Goal: Task Accomplishment & Management: Manage account settings

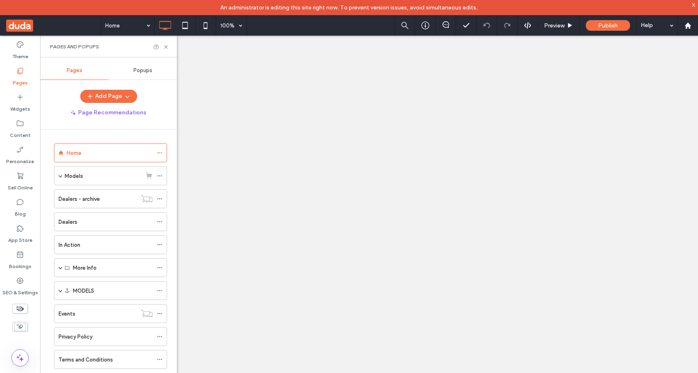
click at [694, 5] on div "x" at bounding box center [694, 4] width 4 height 7
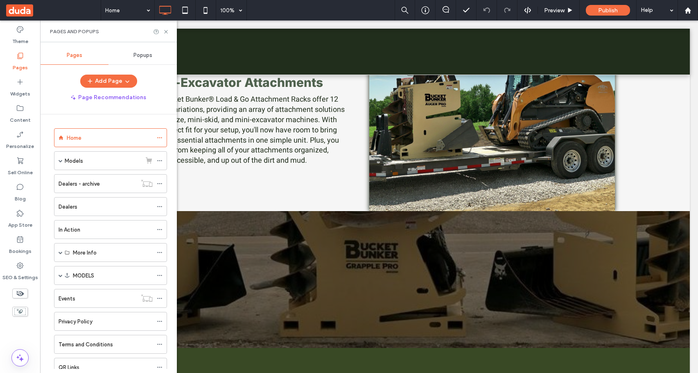
scroll to position [4876, 0]
click at [167, 32] on use at bounding box center [165, 31] width 3 height 3
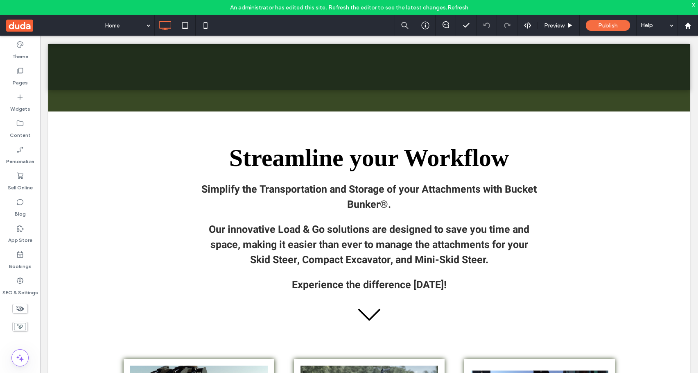
scroll to position [0, 0]
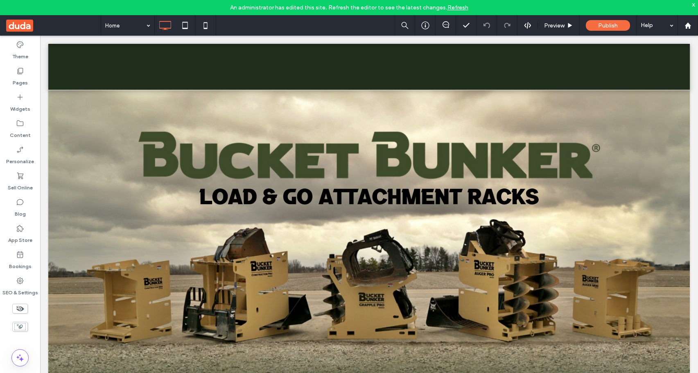
drag, startPoint x: 14, startPoint y: 52, endPoint x: 118, endPoint y: 82, distance: 108.9
click at [14, 52] on label "Theme" at bounding box center [20, 54] width 16 height 11
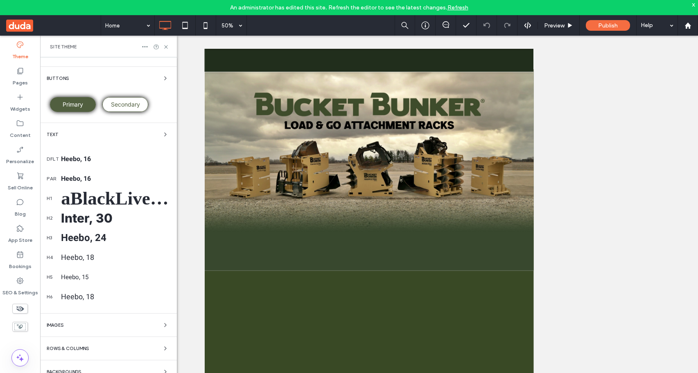
scroll to position [72, 0]
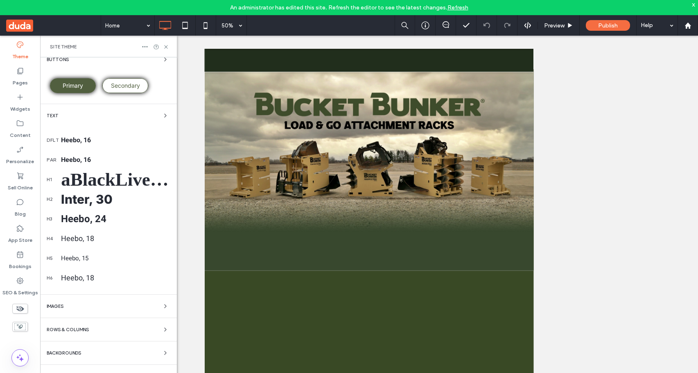
click at [90, 358] on div "Colors Buttons Primary Secondary Text dflt Heebo, 16 par Heebo, 16 h1 aBlackLiv…" at bounding box center [108, 186] width 137 height 403
click at [106, 353] on div "Backgrounds" at bounding box center [109, 353] width 124 height 10
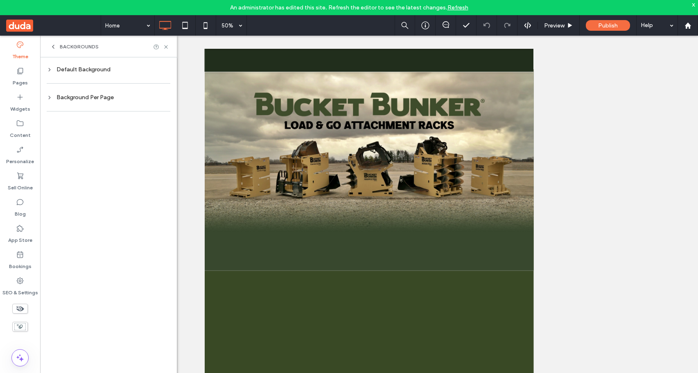
scroll to position [0, 0]
click at [99, 72] on div "Default Background" at bounding box center [109, 69] width 124 height 7
click at [133, 118] on span "Image" at bounding box center [136, 118] width 15 height 7
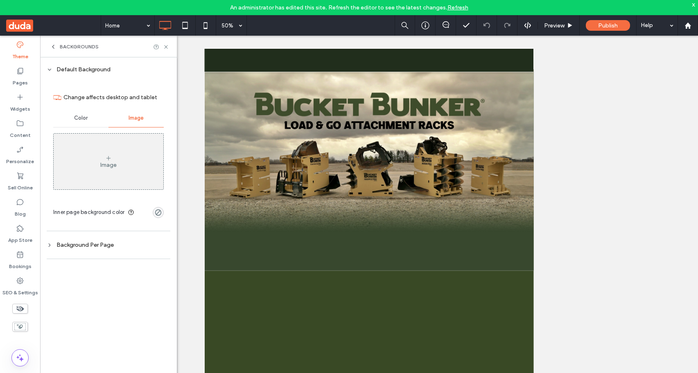
click at [95, 244] on div "Background Per Page" at bounding box center [109, 244] width 124 height 7
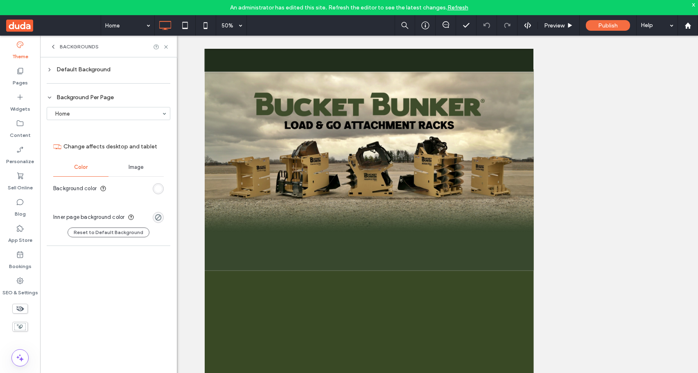
click at [140, 166] on span "Image" at bounding box center [136, 167] width 15 height 7
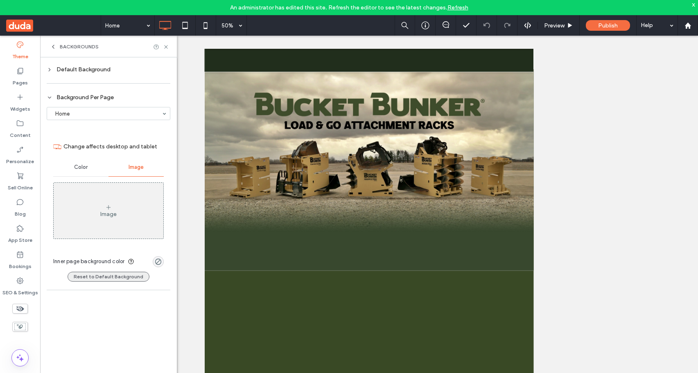
click at [128, 278] on button "Reset to Default Background" at bounding box center [109, 276] width 82 height 10
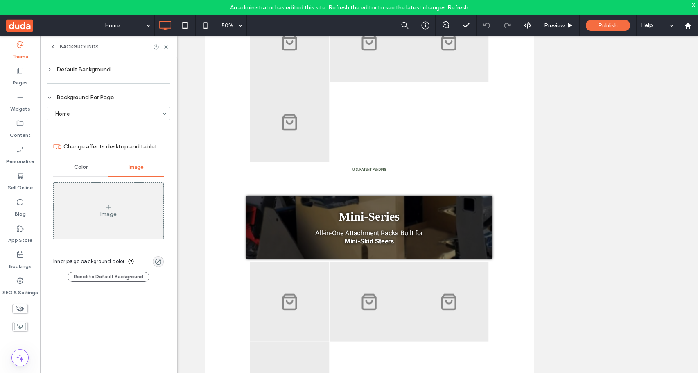
scroll to position [1361, 0]
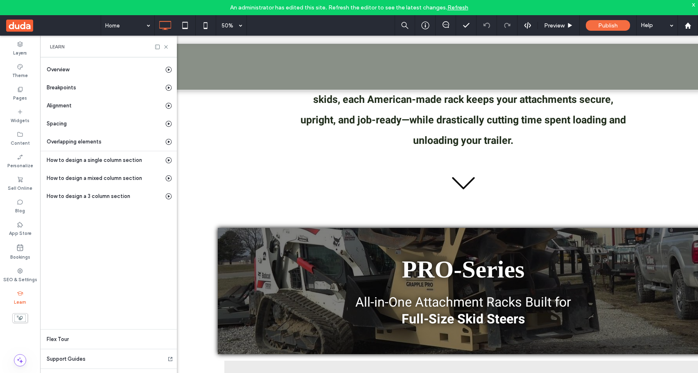
click at [167, 45] on use at bounding box center [165, 46] width 3 height 3
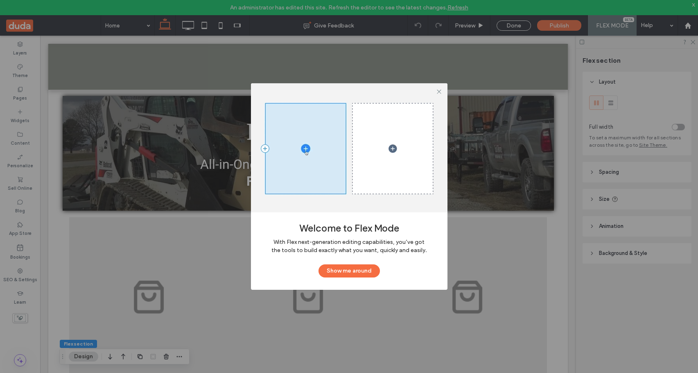
scroll to position [0, 0]
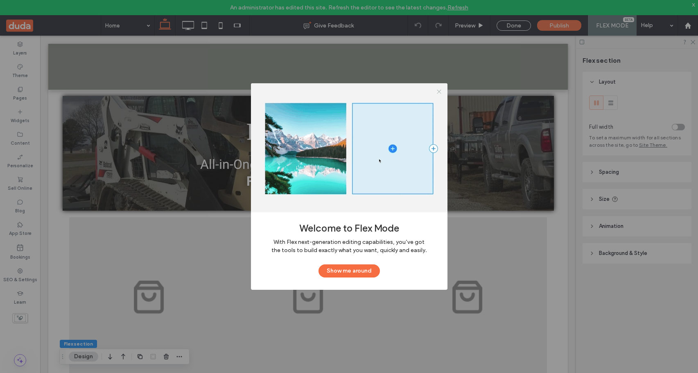
click at [437, 92] on icon at bounding box center [439, 91] width 6 height 6
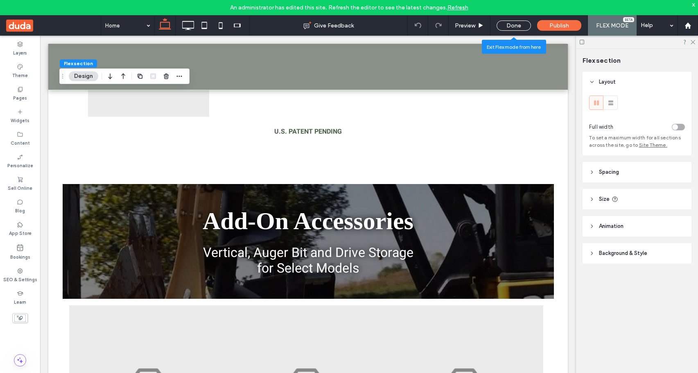
scroll to position [3427, 0]
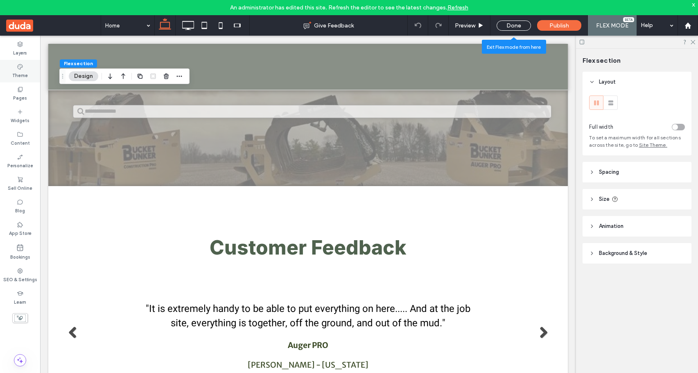
click at [23, 76] on label "Theme" at bounding box center [20, 74] width 16 height 9
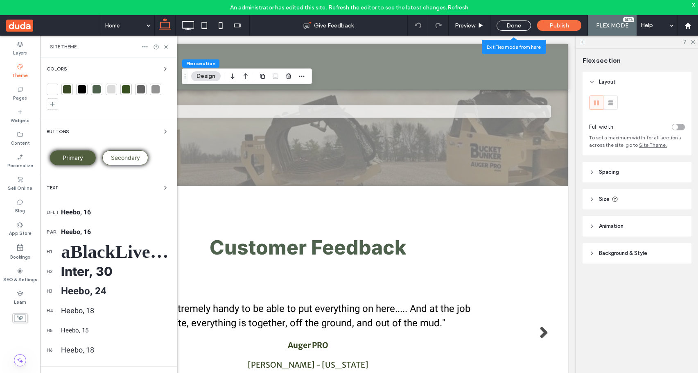
scroll to position [72, 0]
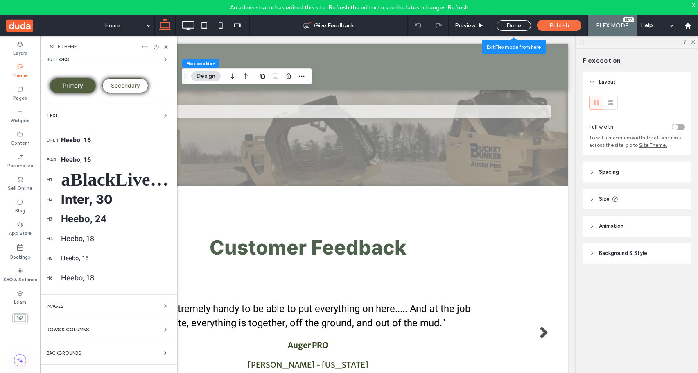
click at [96, 354] on div "Backgrounds" at bounding box center [109, 353] width 124 height 10
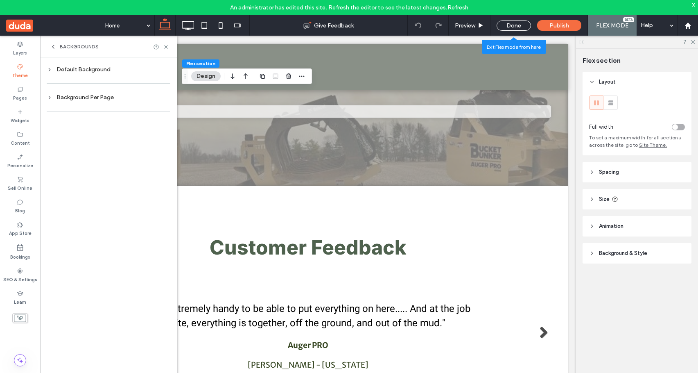
scroll to position [0, 0]
click at [97, 72] on div "Default Background" at bounding box center [109, 69] width 124 height 7
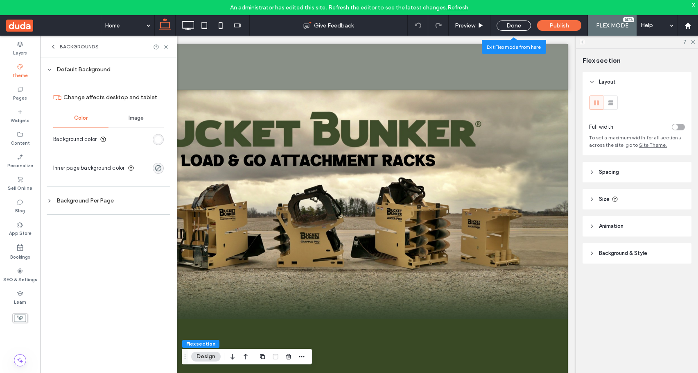
click at [137, 117] on span "Image" at bounding box center [136, 118] width 15 height 7
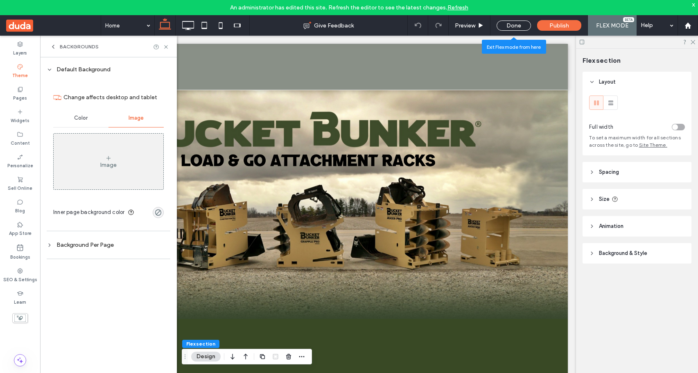
click at [104, 243] on div "Background Per Page" at bounding box center [109, 244] width 124 height 7
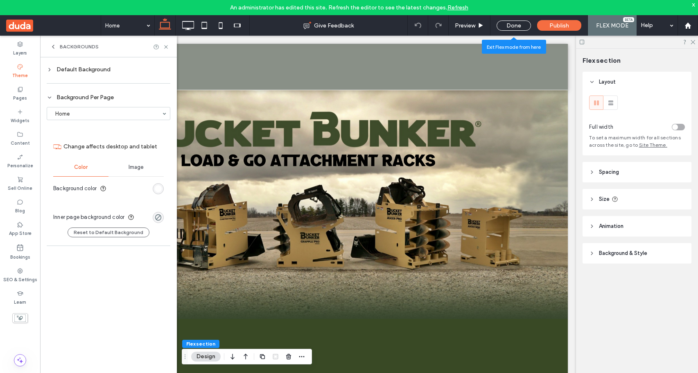
click at [140, 165] on span "Image" at bounding box center [136, 167] width 15 height 7
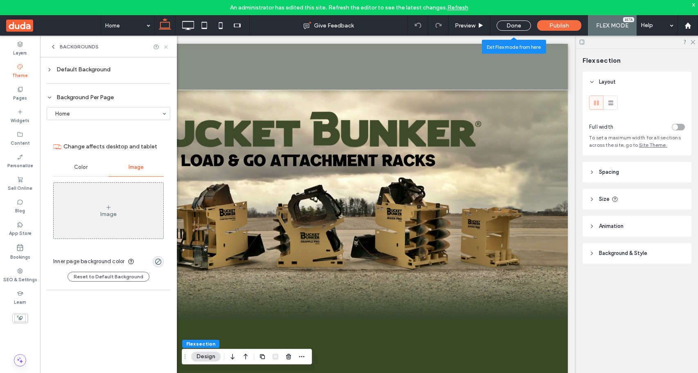
click at [164, 44] on icon at bounding box center [166, 47] width 6 height 6
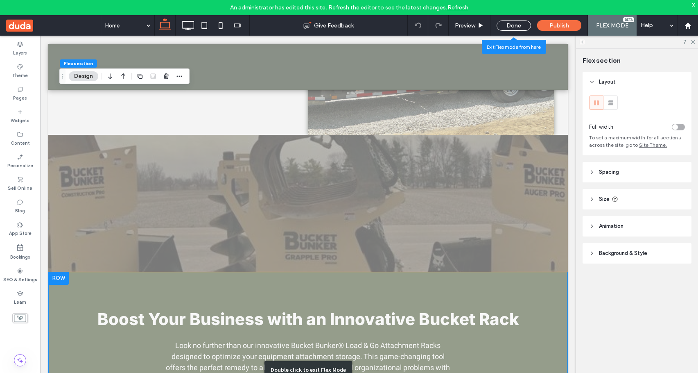
scroll to position [4885, 0]
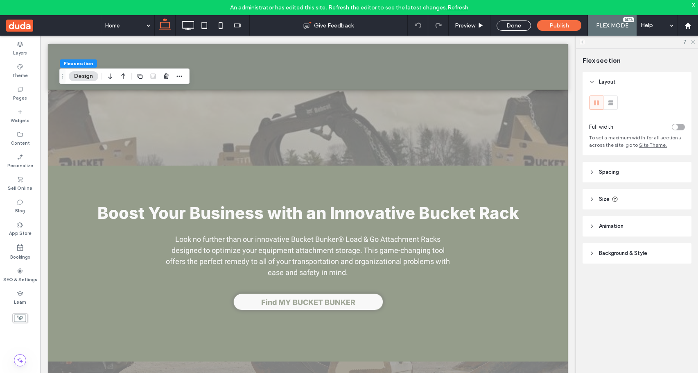
click at [694, 42] on icon at bounding box center [692, 41] width 5 height 5
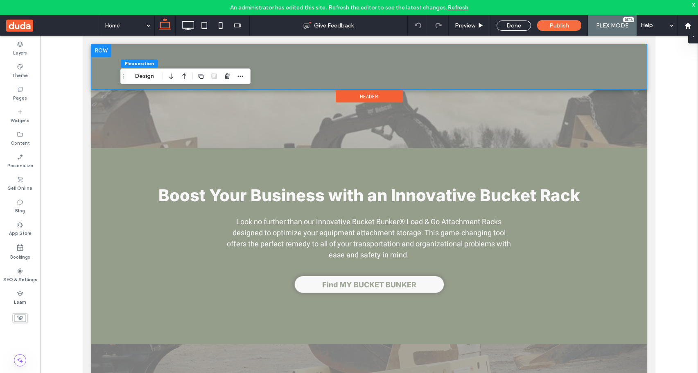
scroll to position [4868, 0]
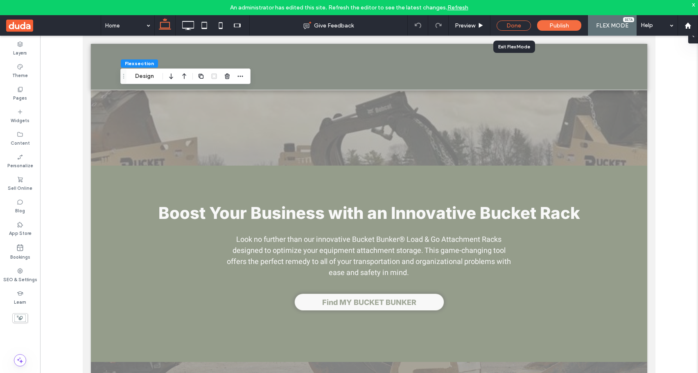
click at [526, 20] on div "Done" at bounding box center [514, 25] width 34 height 10
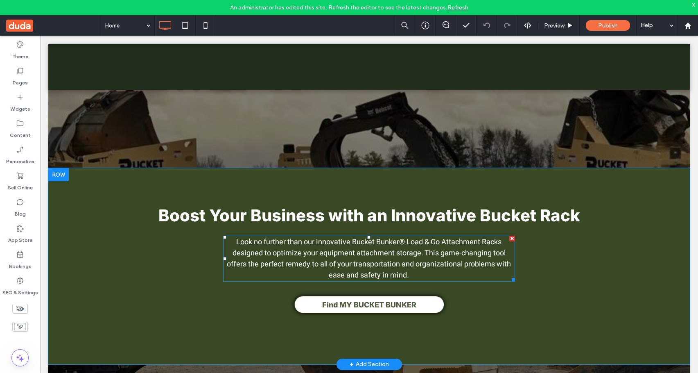
scroll to position [5079, 0]
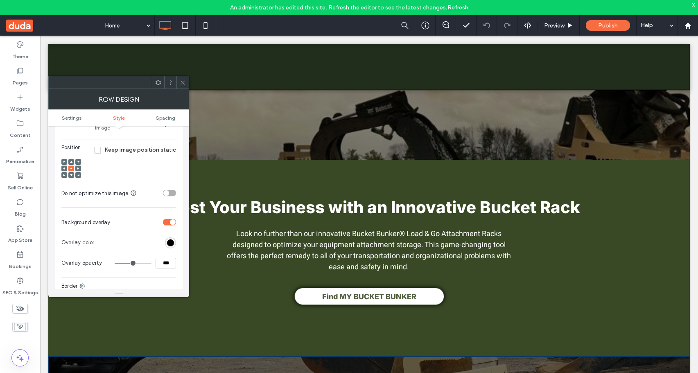
scroll to position [194, 0]
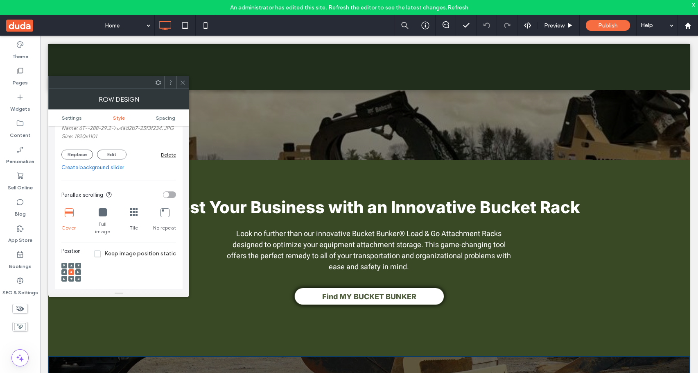
click at [181, 85] on icon at bounding box center [183, 82] width 6 height 6
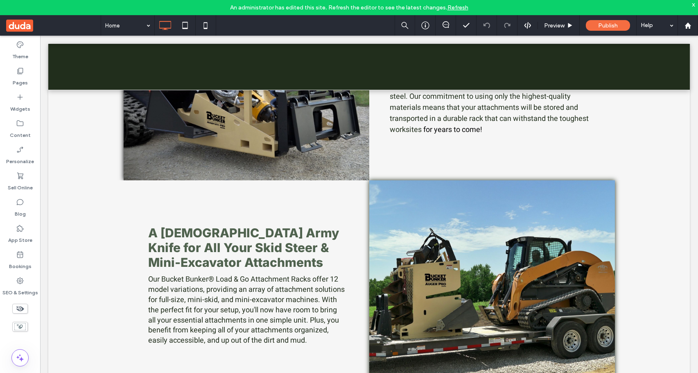
scroll to position [4696, 0]
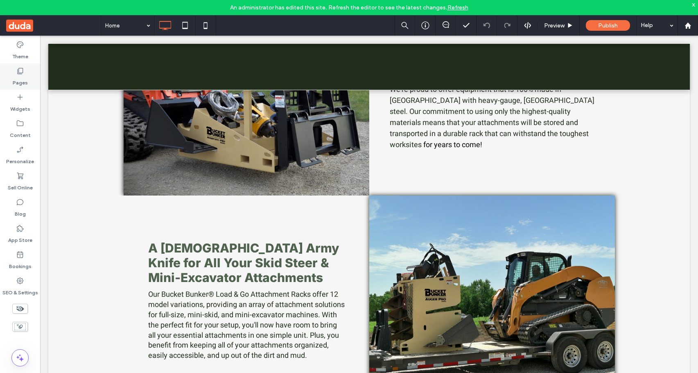
click at [25, 77] on label "Pages" at bounding box center [20, 80] width 15 height 11
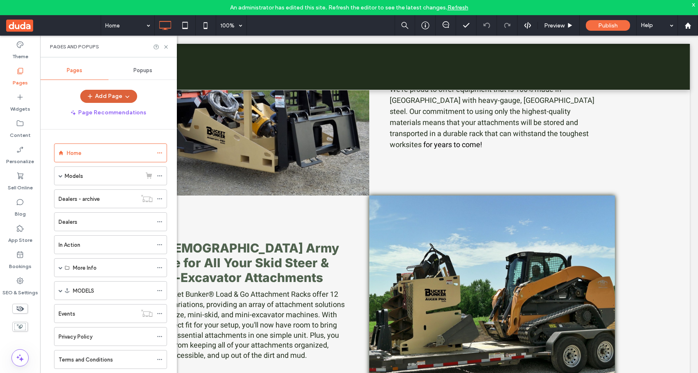
click at [119, 95] on button "Add Page" at bounding box center [108, 96] width 57 height 13
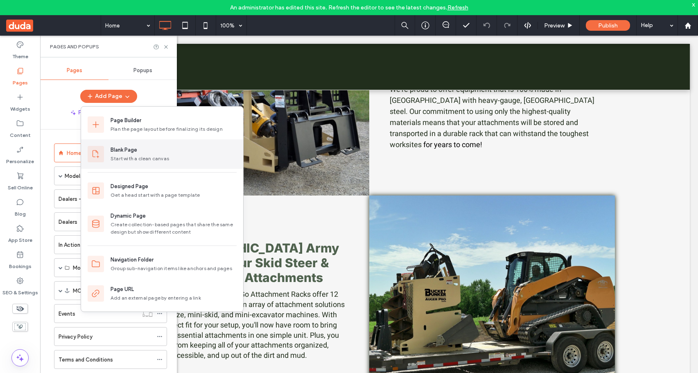
click at [126, 152] on div "Blank Page" at bounding box center [124, 150] width 27 height 8
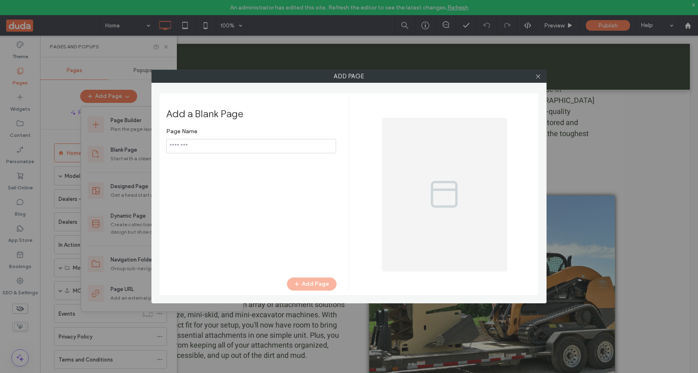
type input "**********"
click at [317, 290] on button "Add Page" at bounding box center [312, 283] width 50 height 13
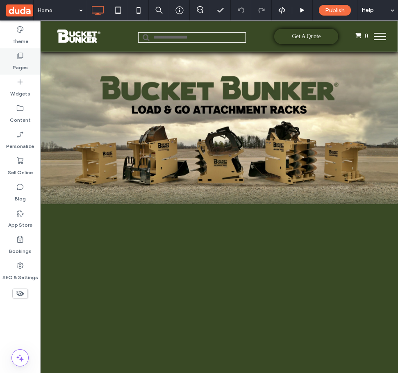
drag, startPoint x: 70, startPoint y: 134, endPoint x: 9, endPoint y: 66, distance: 91.6
click at [9, 66] on div "Pages" at bounding box center [20, 61] width 40 height 26
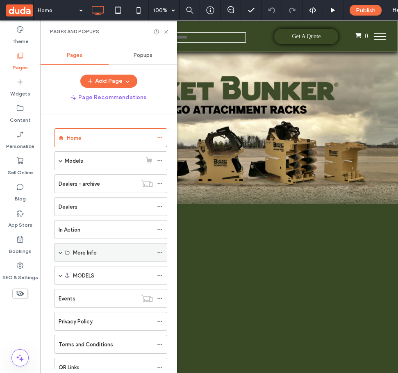
scroll to position [166, 0]
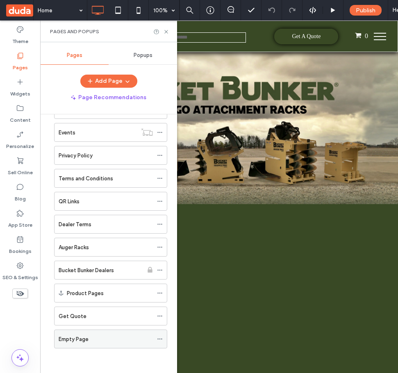
click at [91, 338] on div "Empty Page" at bounding box center [106, 339] width 94 height 9
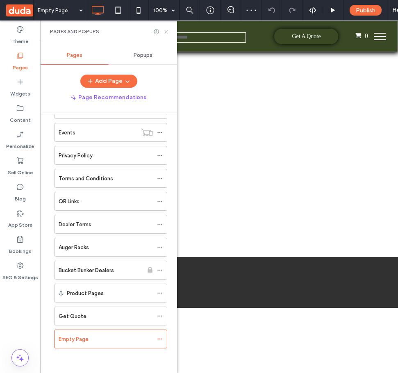
drag, startPoint x: 165, startPoint y: 32, endPoint x: 126, endPoint y: 10, distance: 45.5
click at [165, 32] on use at bounding box center [165, 31] width 3 height 3
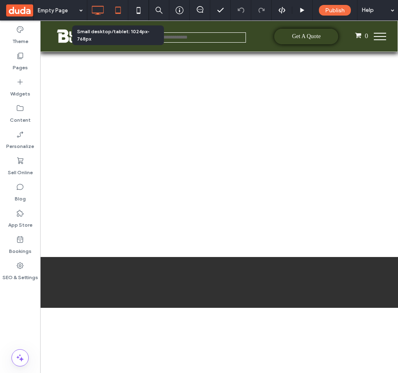
click at [116, 8] on icon at bounding box center [118, 10] width 16 height 16
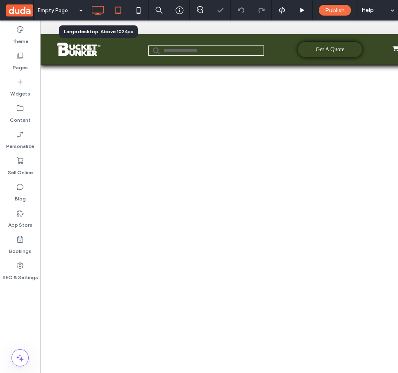
click at [101, 14] on icon at bounding box center [97, 10] width 16 height 16
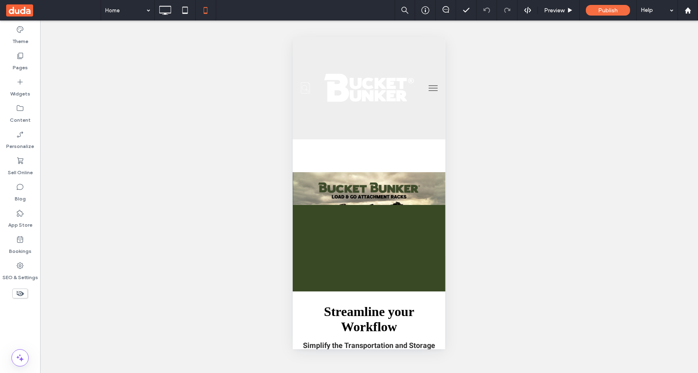
drag, startPoint x: 442, startPoint y: 49, endPoint x: 730, endPoint y: 73, distance: 289.7
click at [362, 147] on span "Header" at bounding box center [369, 145] width 18 height 7
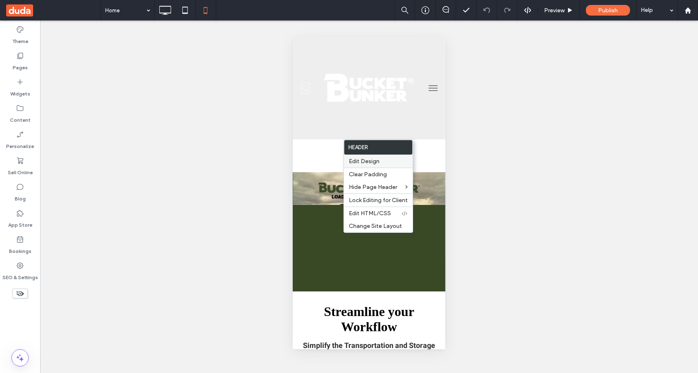
click at [368, 157] on div "Edit Design" at bounding box center [378, 161] width 69 height 13
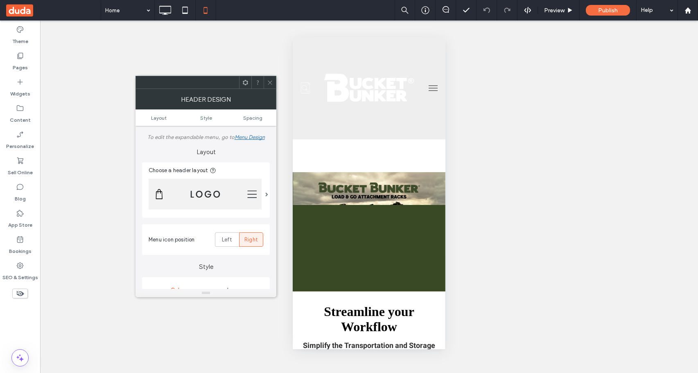
click at [217, 193] on img at bounding box center [205, 194] width 113 height 31
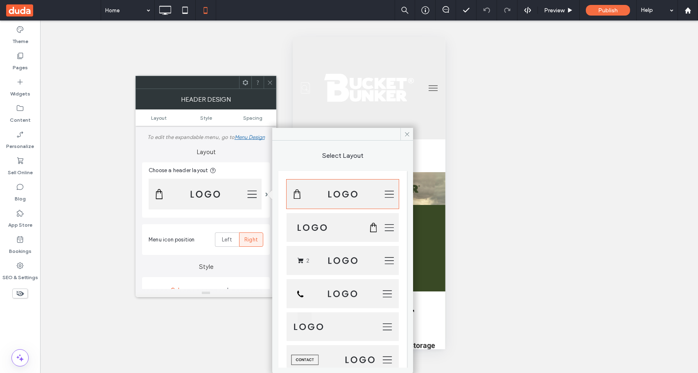
click at [329, 225] on img at bounding box center [343, 227] width 112 height 29
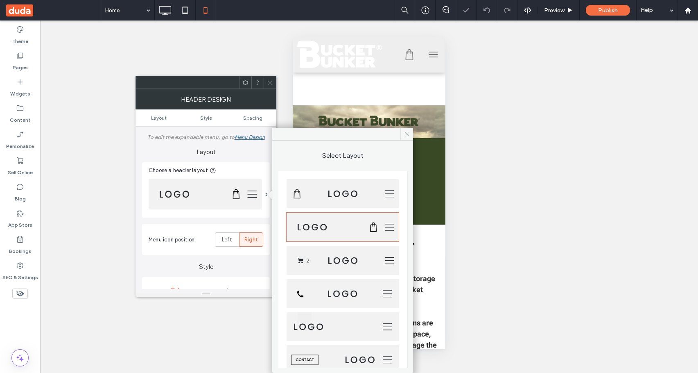
click at [406, 133] on icon at bounding box center [407, 134] width 6 height 6
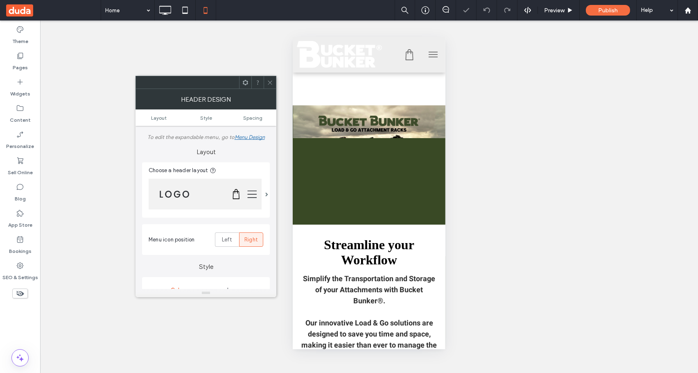
click at [265, 79] on div at bounding box center [270, 82] width 12 height 12
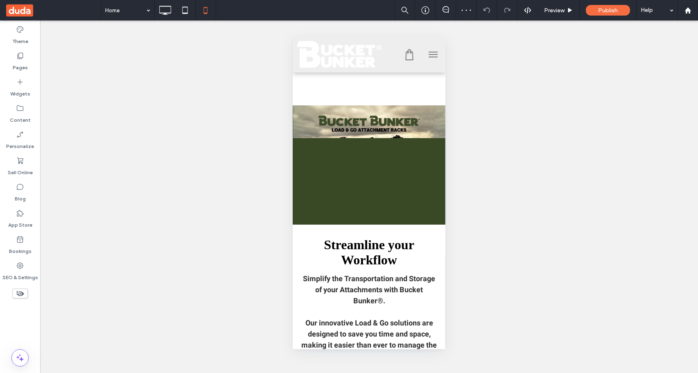
click at [430, 54] on button "menu" at bounding box center [433, 54] width 16 height 16
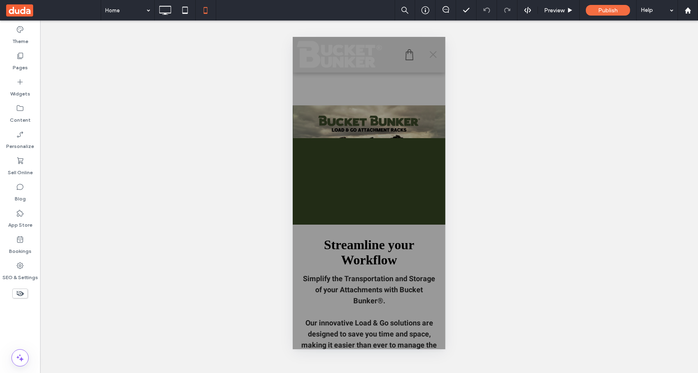
click at [429, 57] on button "menu" at bounding box center [433, 54] width 16 height 16
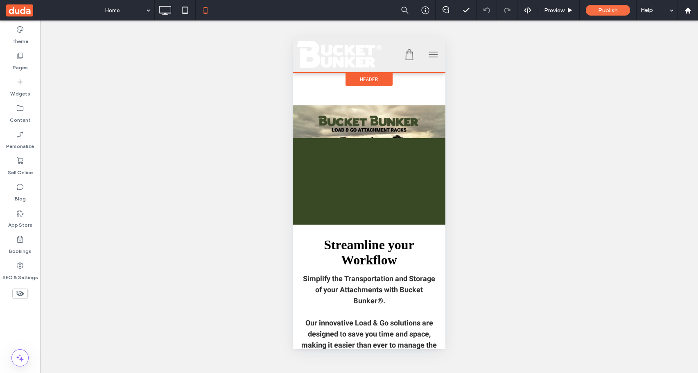
click at [379, 80] on div "Header" at bounding box center [369, 79] width 47 height 14
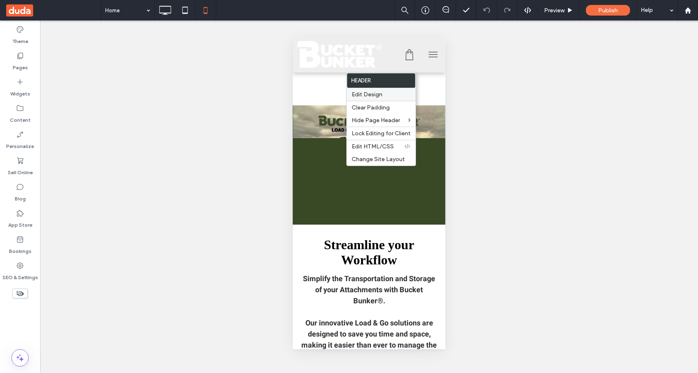
click at [387, 96] on label "Edit Design" at bounding box center [381, 94] width 59 height 7
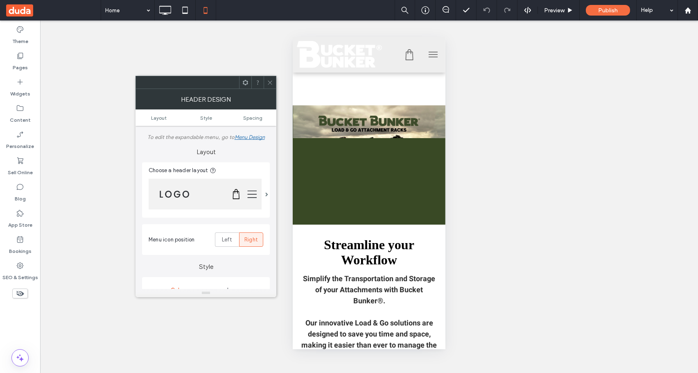
drag, startPoint x: 273, startPoint y: 82, endPoint x: 93, endPoint y: 19, distance: 190.9
click at [273, 82] on icon at bounding box center [270, 82] width 6 height 6
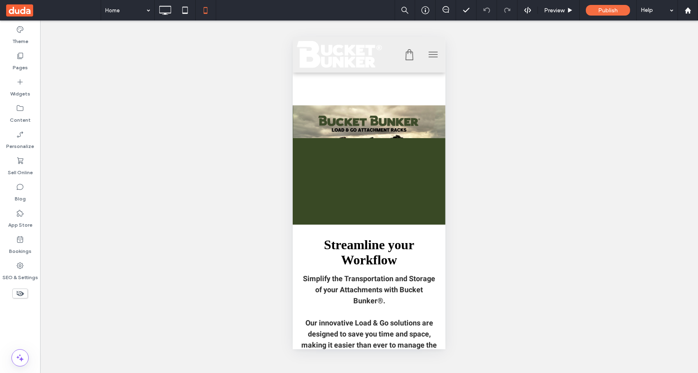
click at [433, 51] on button "menu" at bounding box center [433, 54] width 16 height 16
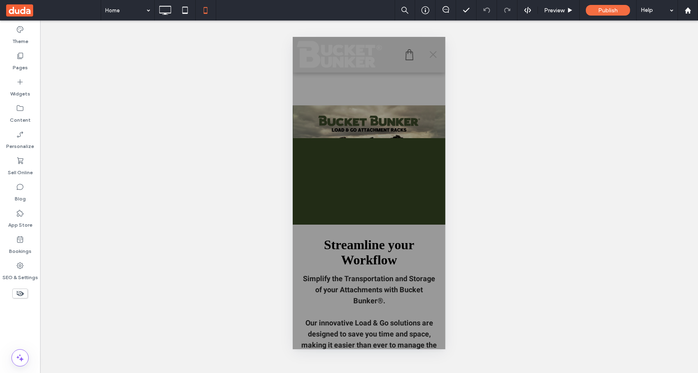
click at [431, 53] on button "menu" at bounding box center [433, 54] width 16 height 16
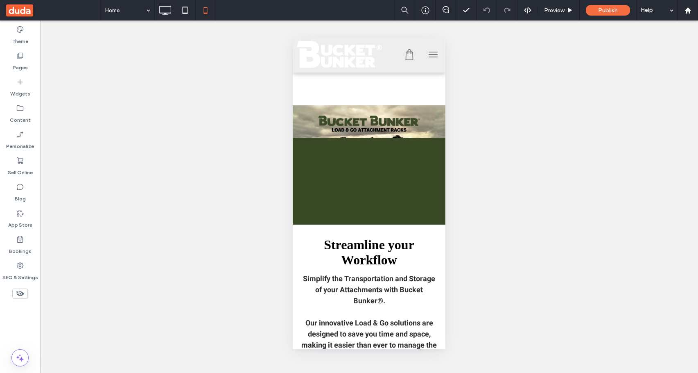
click at [431, 53] on button "menu" at bounding box center [433, 54] width 16 height 16
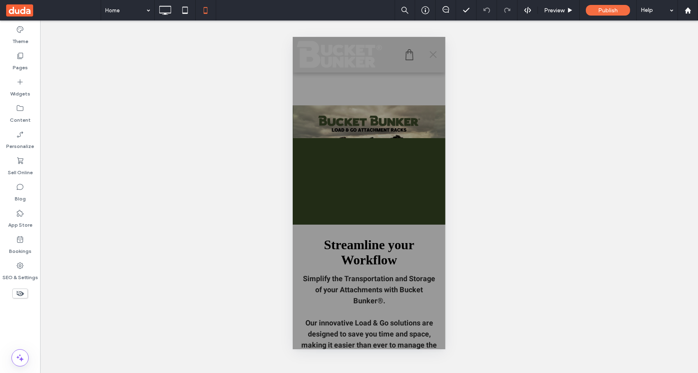
click at [431, 53] on span "menu" at bounding box center [433, 54] width 7 height 7
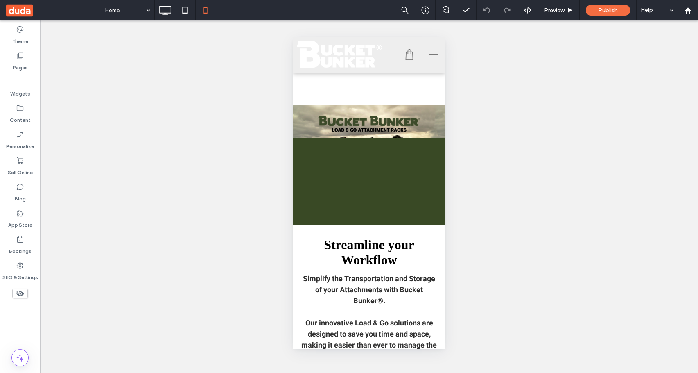
click at [431, 53] on button "menu" at bounding box center [433, 54] width 16 height 16
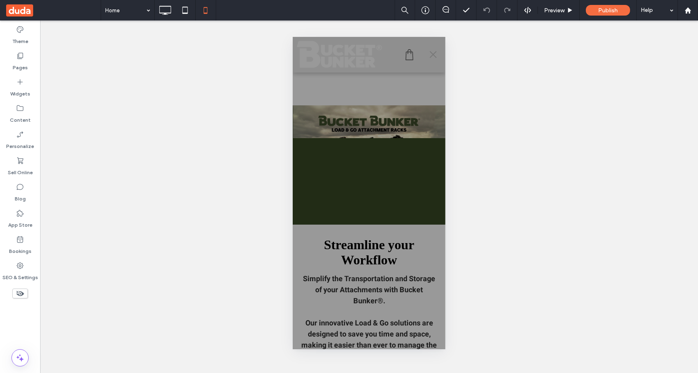
click at [431, 53] on span "menu" at bounding box center [433, 54] width 7 height 7
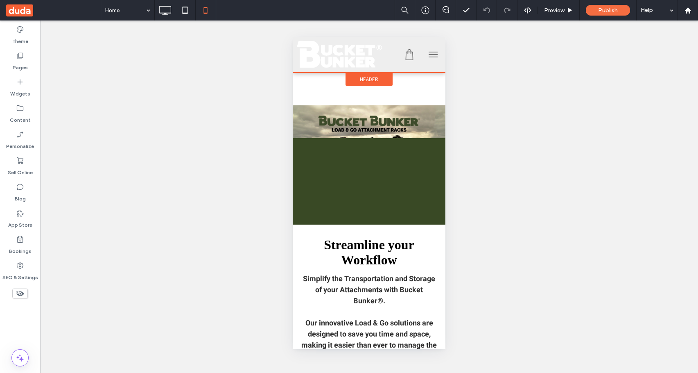
click at [377, 81] on span "Header" at bounding box center [369, 79] width 18 height 7
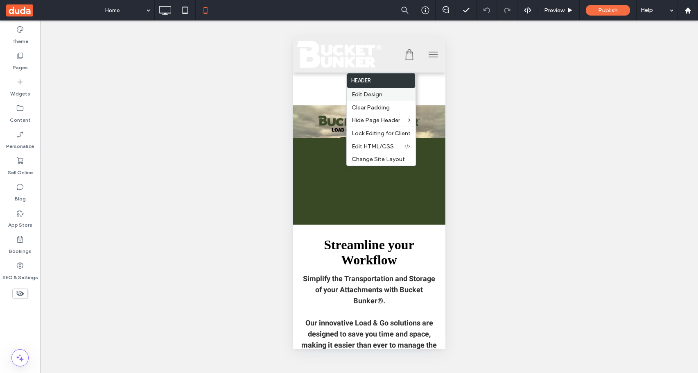
click at [389, 96] on label "Edit Design" at bounding box center [381, 94] width 59 height 7
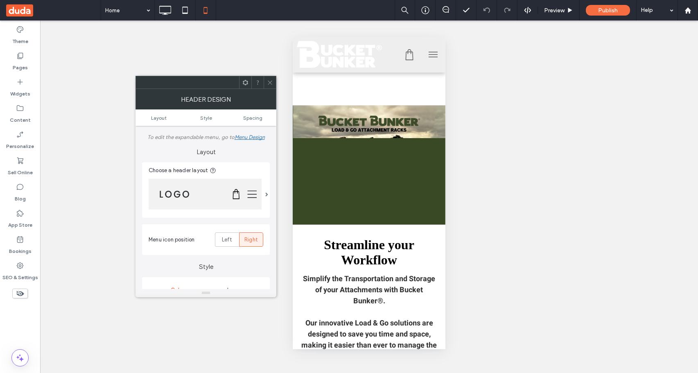
click at [246, 85] on use at bounding box center [245, 81] width 5 height 5
click at [246, 85] on icon at bounding box center [245, 82] width 6 height 6
click at [270, 82] on use at bounding box center [270, 82] width 4 height 4
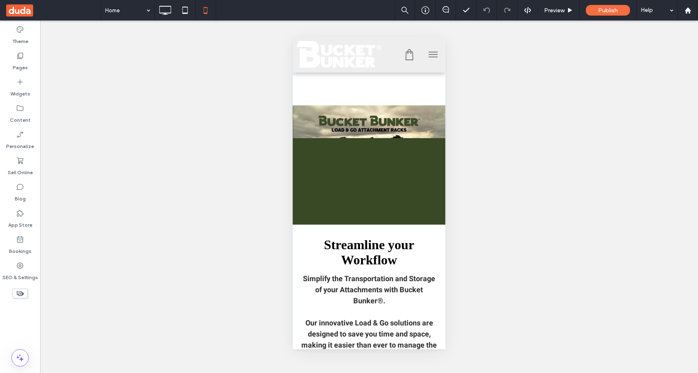
click at [435, 57] on span "menu" at bounding box center [433, 57] width 9 height 1
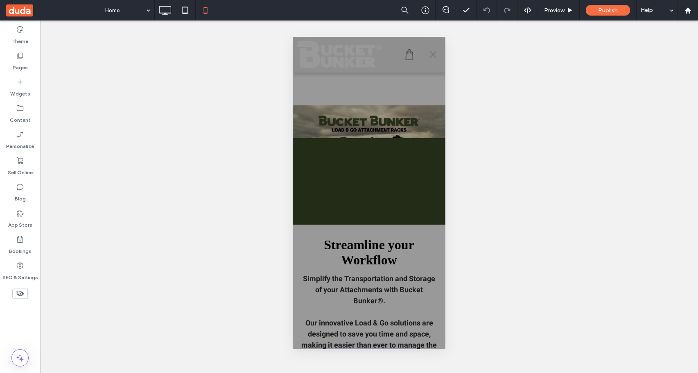
click at [434, 72] on div at bounding box center [369, 193] width 153 height 312
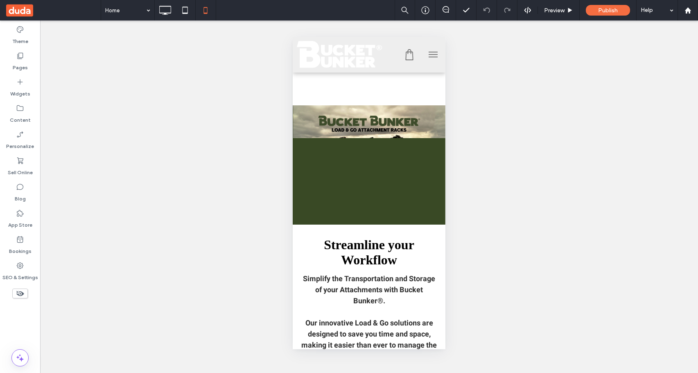
click at [434, 55] on span "menu" at bounding box center [433, 54] width 9 height 1
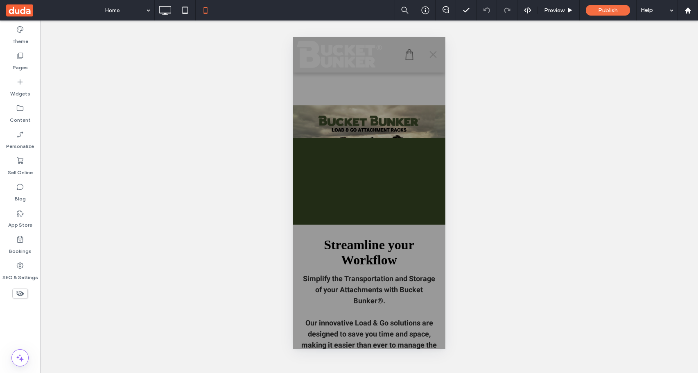
click at [434, 55] on span "menu" at bounding box center [433, 54] width 9 height 1
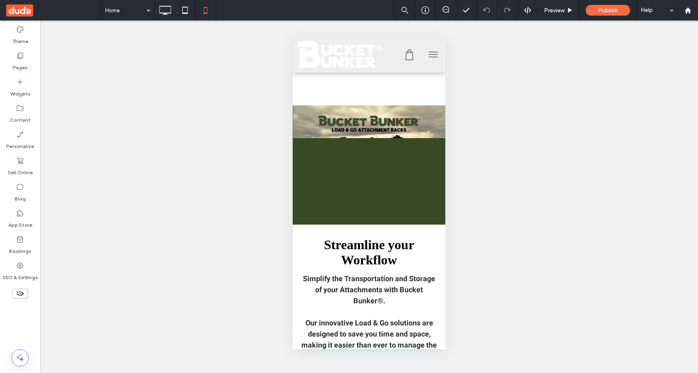
click at [434, 55] on span "menu" at bounding box center [433, 54] width 9 height 1
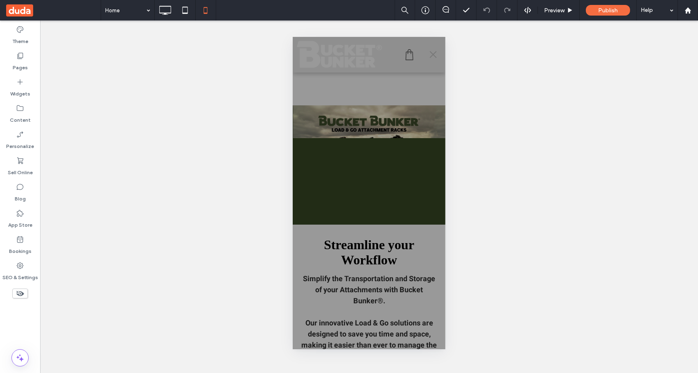
click at [434, 55] on span "menu" at bounding box center [433, 54] width 9 height 1
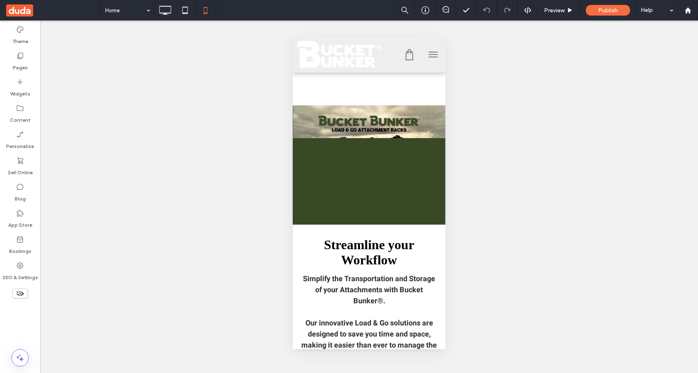
click at [434, 55] on span "menu" at bounding box center [433, 54] width 9 height 1
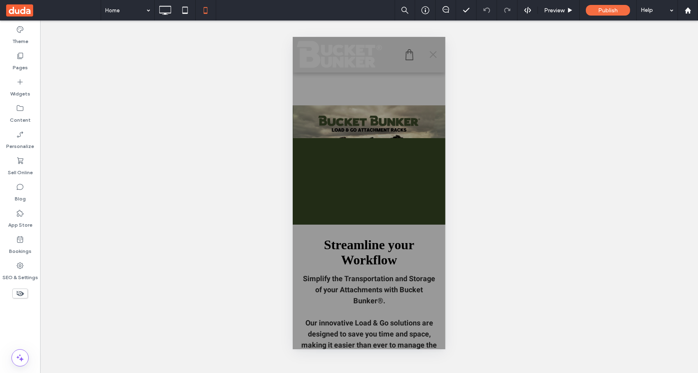
click at [434, 55] on span "menu" at bounding box center [433, 54] width 9 height 1
